Goal: Communication & Community: Participate in discussion

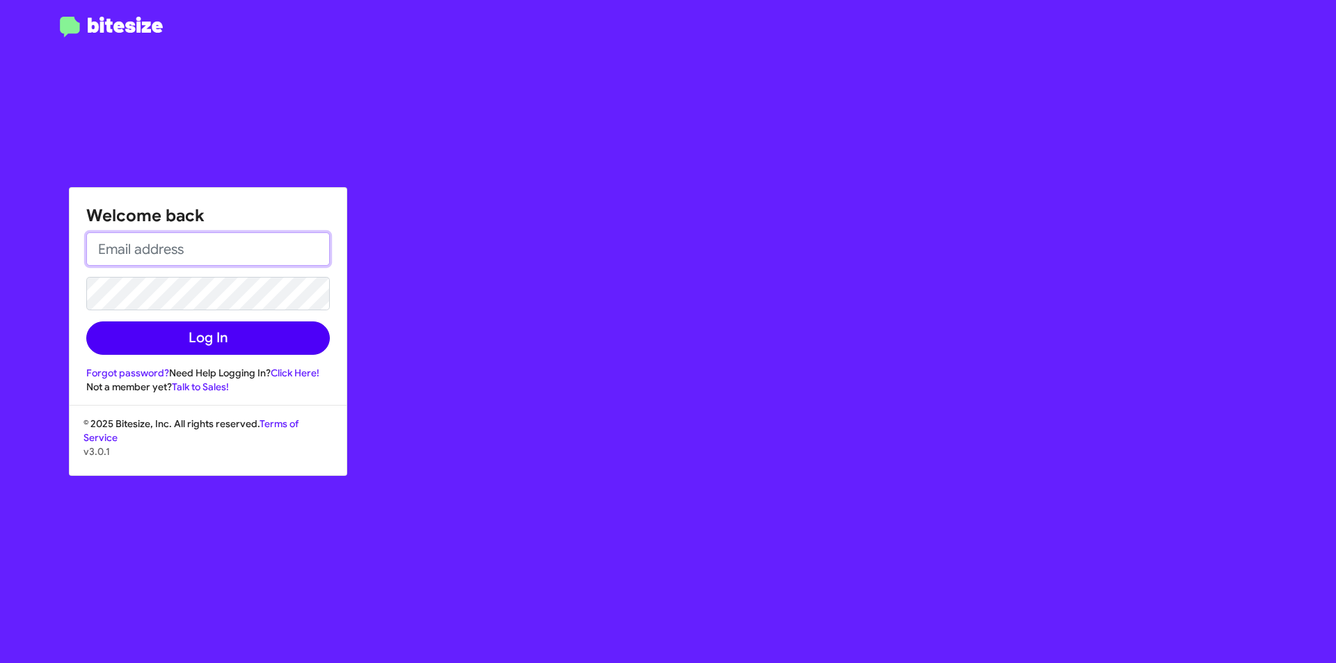
type input "[EMAIL_ADDRESS][DOMAIN_NAME]"
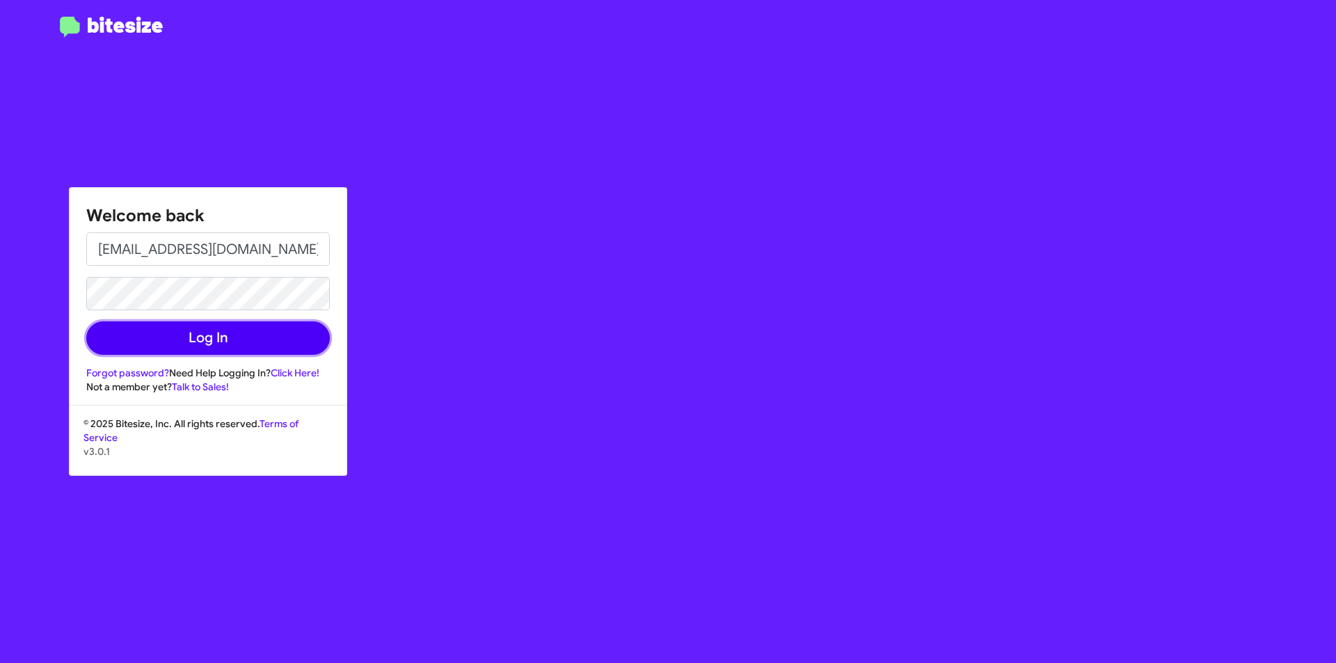
click at [196, 335] on button "Log In" at bounding box center [208, 338] width 244 height 33
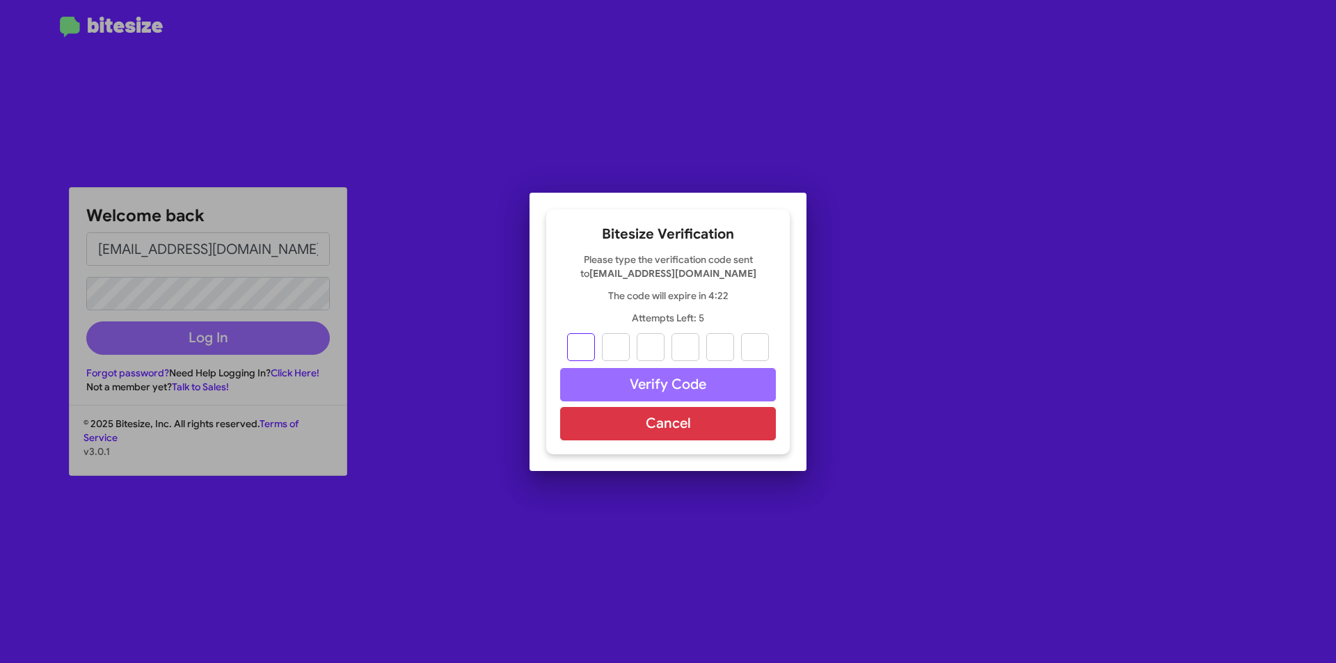
click at [586, 347] on input "text" at bounding box center [581, 347] width 28 height 28
type input "5"
type input "4"
type input "1"
type input "2"
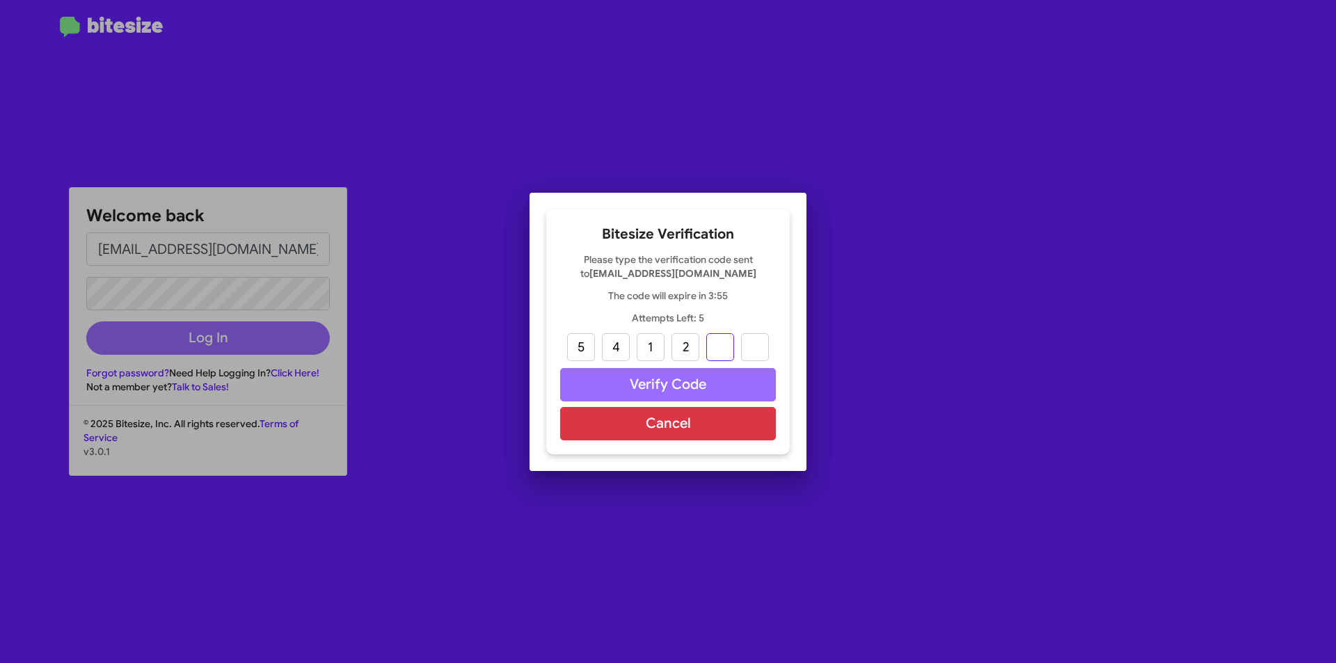
type input "0"
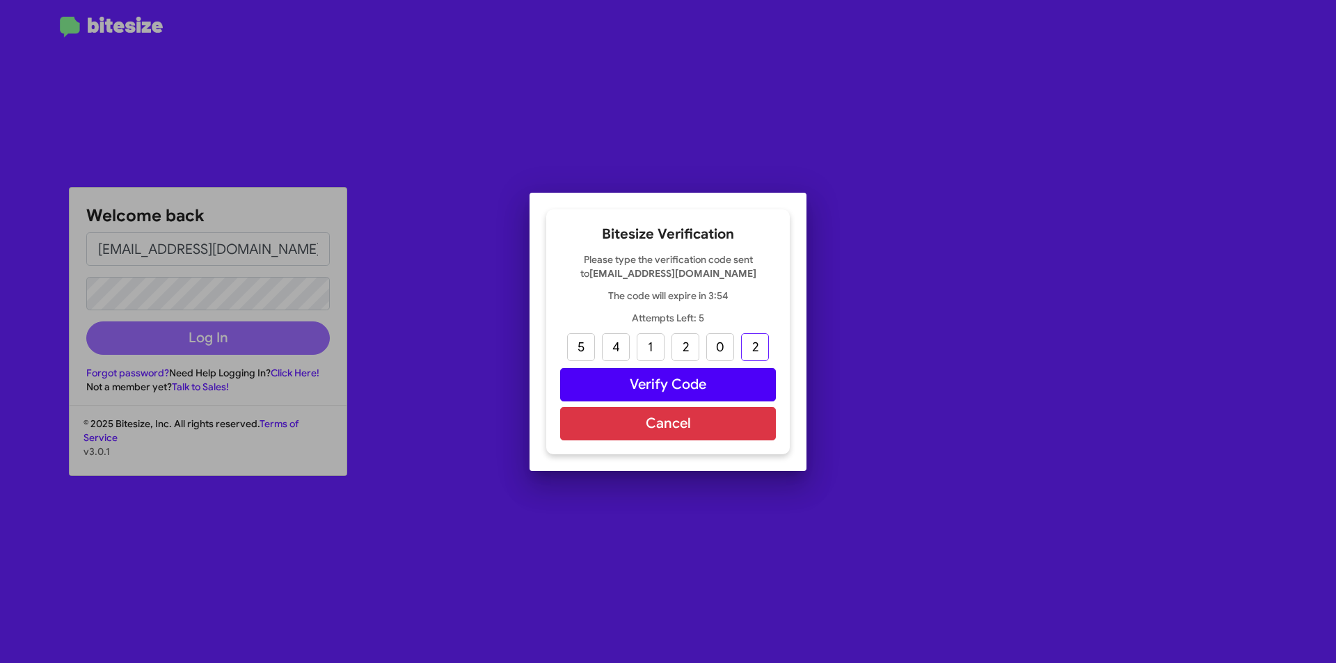
type input "2"
click at [703, 379] on button "Verify Code" at bounding box center [668, 384] width 216 height 33
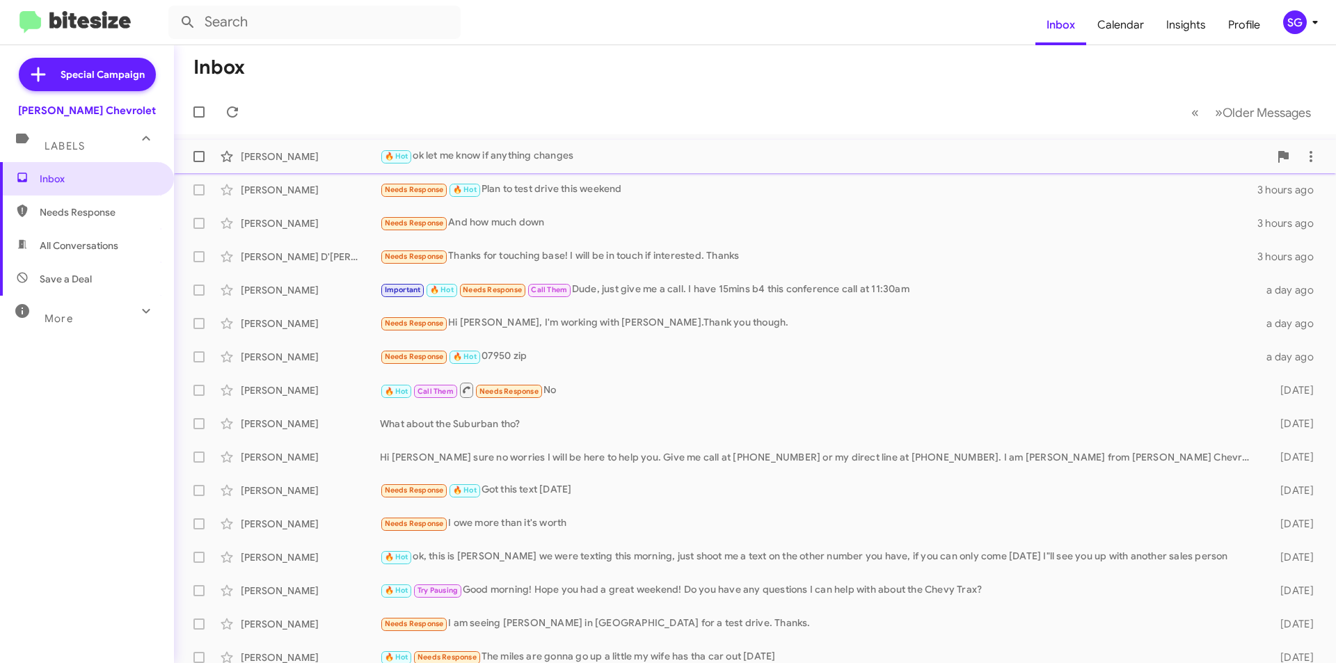
click at [499, 158] on div "🔥 Hot ok let me know if anything changes" at bounding box center [825, 156] width 890 height 16
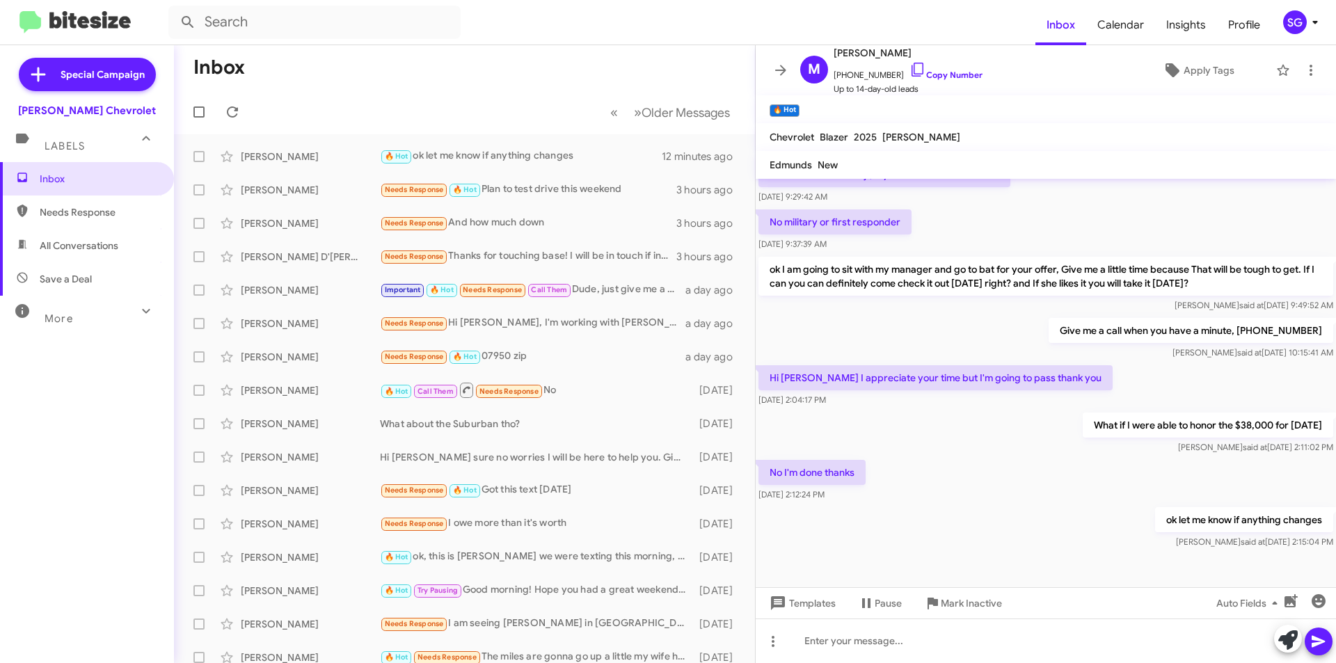
scroll to position [451, 0]
